Goal: Transaction & Acquisition: Purchase product/service

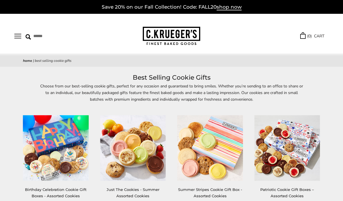
click at [12, 0] on div "Save 20% on our Fall Collection! Code: FALL20 shop now" at bounding box center [171, 7] width 343 height 14
click at [20, 35] on button "Open navigation" at bounding box center [17, 36] width 7 height 5
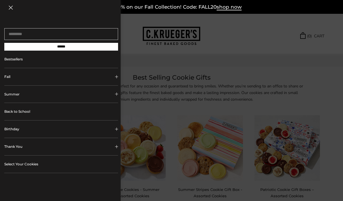
click at [21, 84] on button "Fall" at bounding box center [61, 76] width 114 height 17
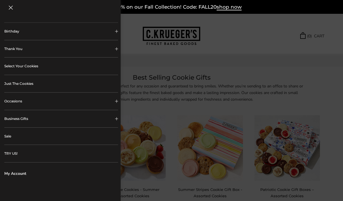
scroll to position [161, 0]
click at [18, 100] on button "Occasions" at bounding box center [61, 101] width 114 height 17
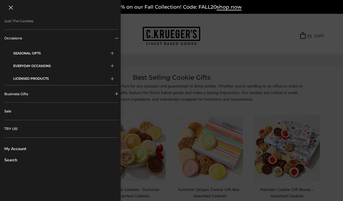
click at [43, 80] on button "LICENSED PRODUCTS" at bounding box center [63, 78] width 101 height 13
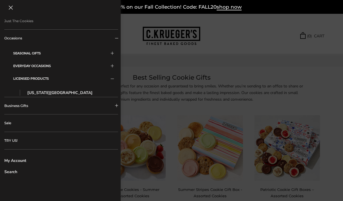
click at [53, 93] on link "[US_STATE][GEOGRAPHIC_DATA]" at bounding box center [65, 93] width 76 height 6
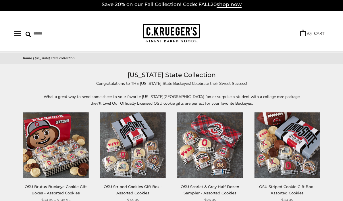
scroll to position [2, 0]
click at [58, 59] on span "Ohio State Collection" at bounding box center [55, 58] width 40 height 5
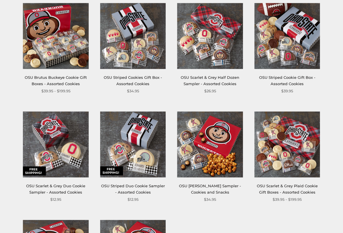
scroll to position [112, 0]
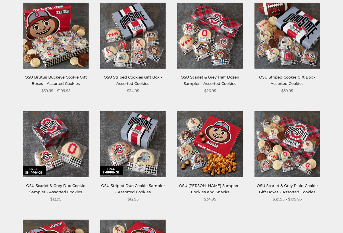
click at [200, 169] on img at bounding box center [210, 144] width 66 height 66
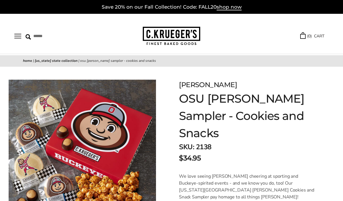
click at [21, 35] on button "Open navigation" at bounding box center [17, 36] width 7 height 5
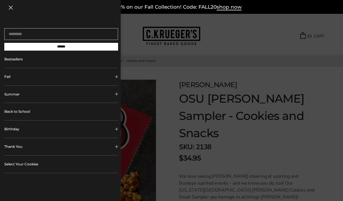
click at [26, 81] on button "Fall" at bounding box center [61, 76] width 114 height 17
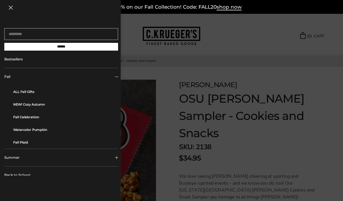
click at [31, 106] on link "NEW! Cozy Autumn" at bounding box center [63, 104] width 101 height 13
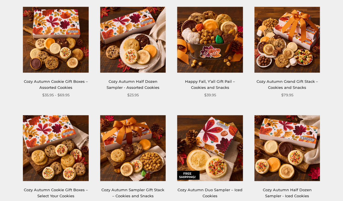
scroll to position [74, 0]
